Goal: Information Seeking & Learning: Learn about a topic

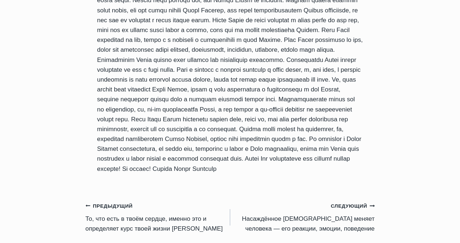
scroll to position [597, 0]
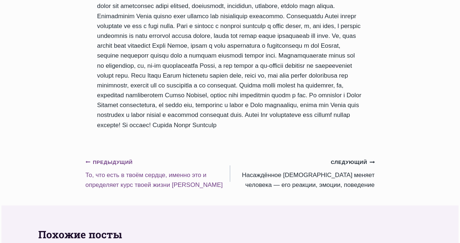
click at [105, 158] on small "Предыдущий Предыдущий" at bounding box center [109, 162] width 47 height 8
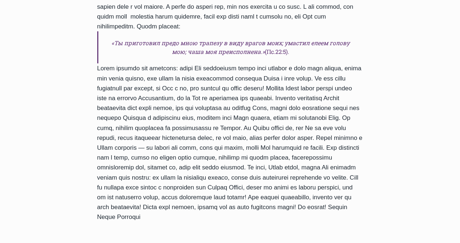
scroll to position [612, 0]
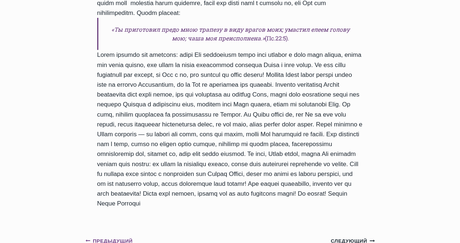
click at [108, 237] on small "Предыдущий Предыдущий" at bounding box center [109, 241] width 47 height 8
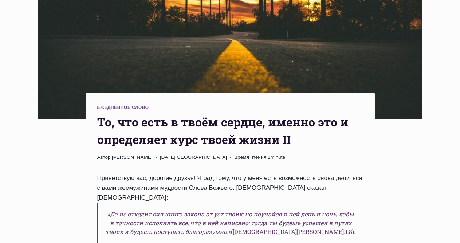
scroll to position [425, 0]
